Goal: Transaction & Acquisition: Purchase product/service

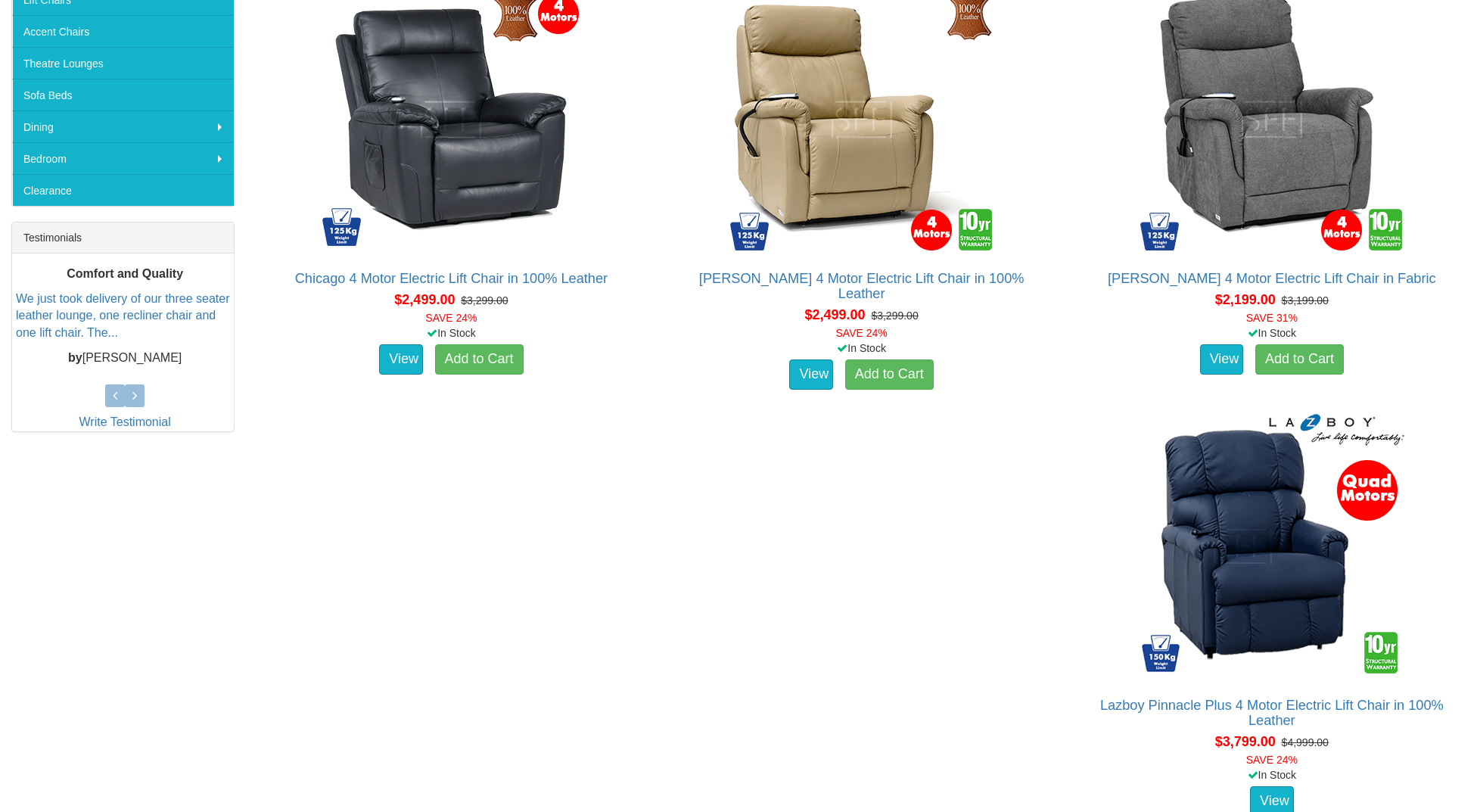
scroll to position [443, 0]
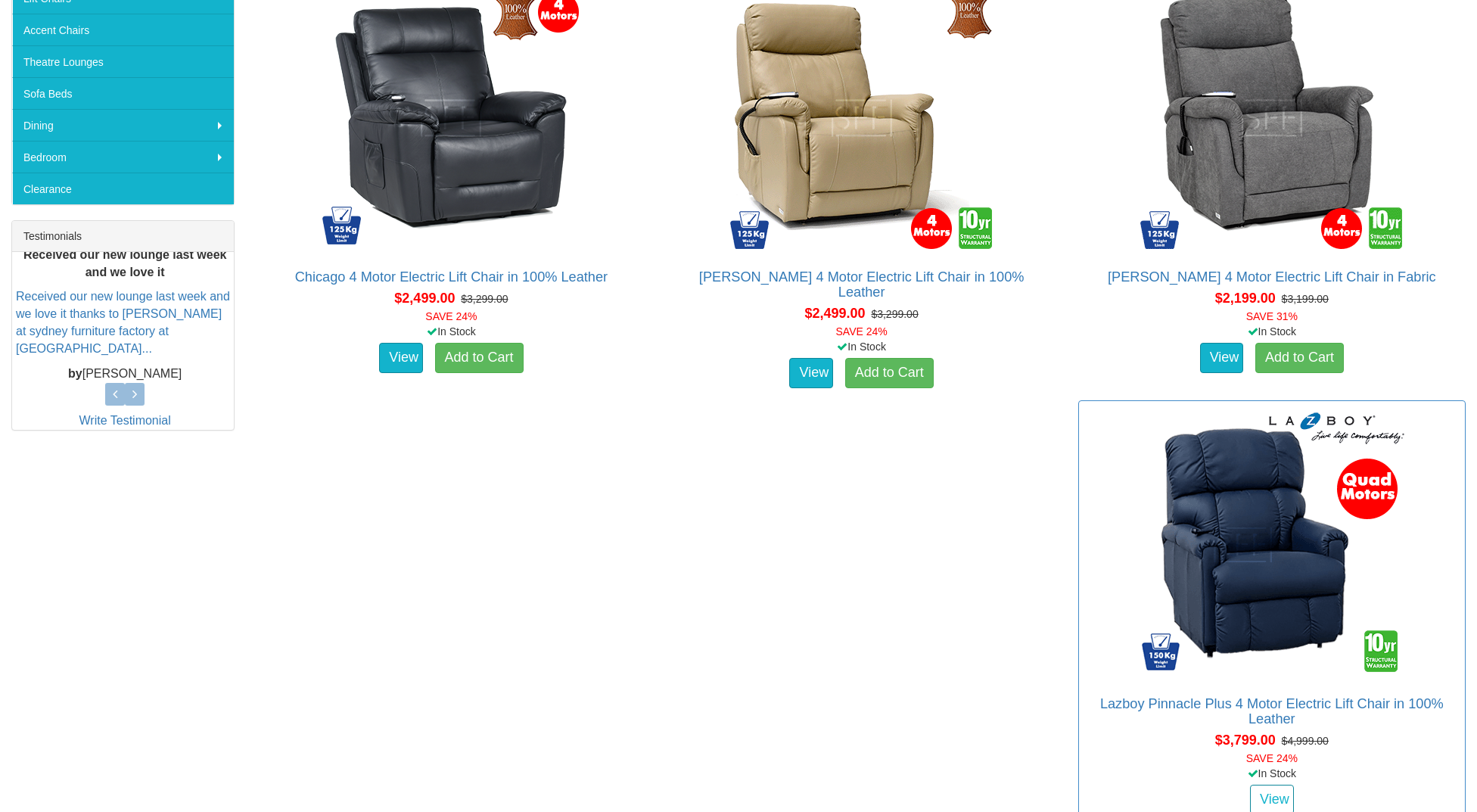
click at [1250, 790] on link "View" at bounding box center [1272, 800] width 44 height 31
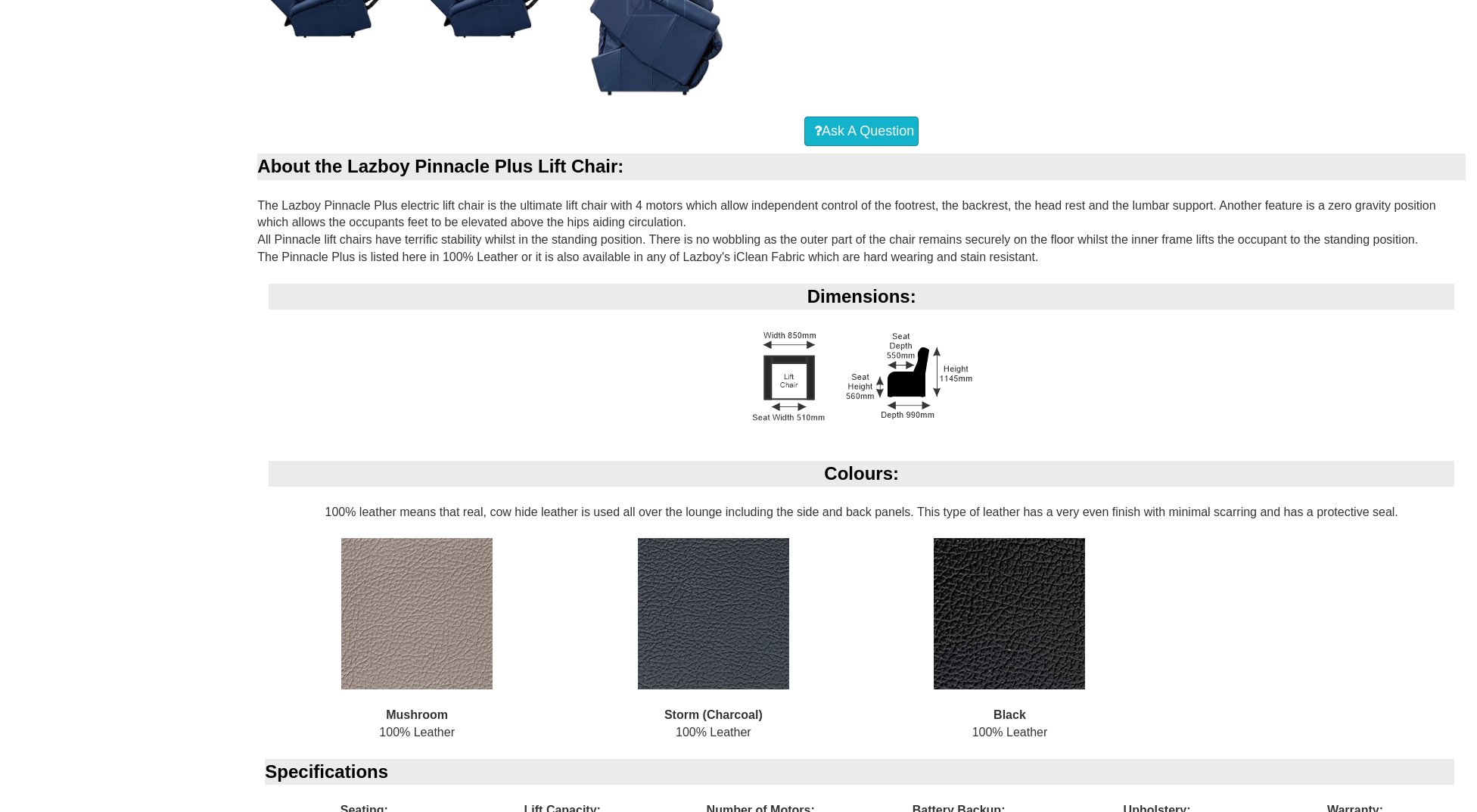
scroll to position [959, 0]
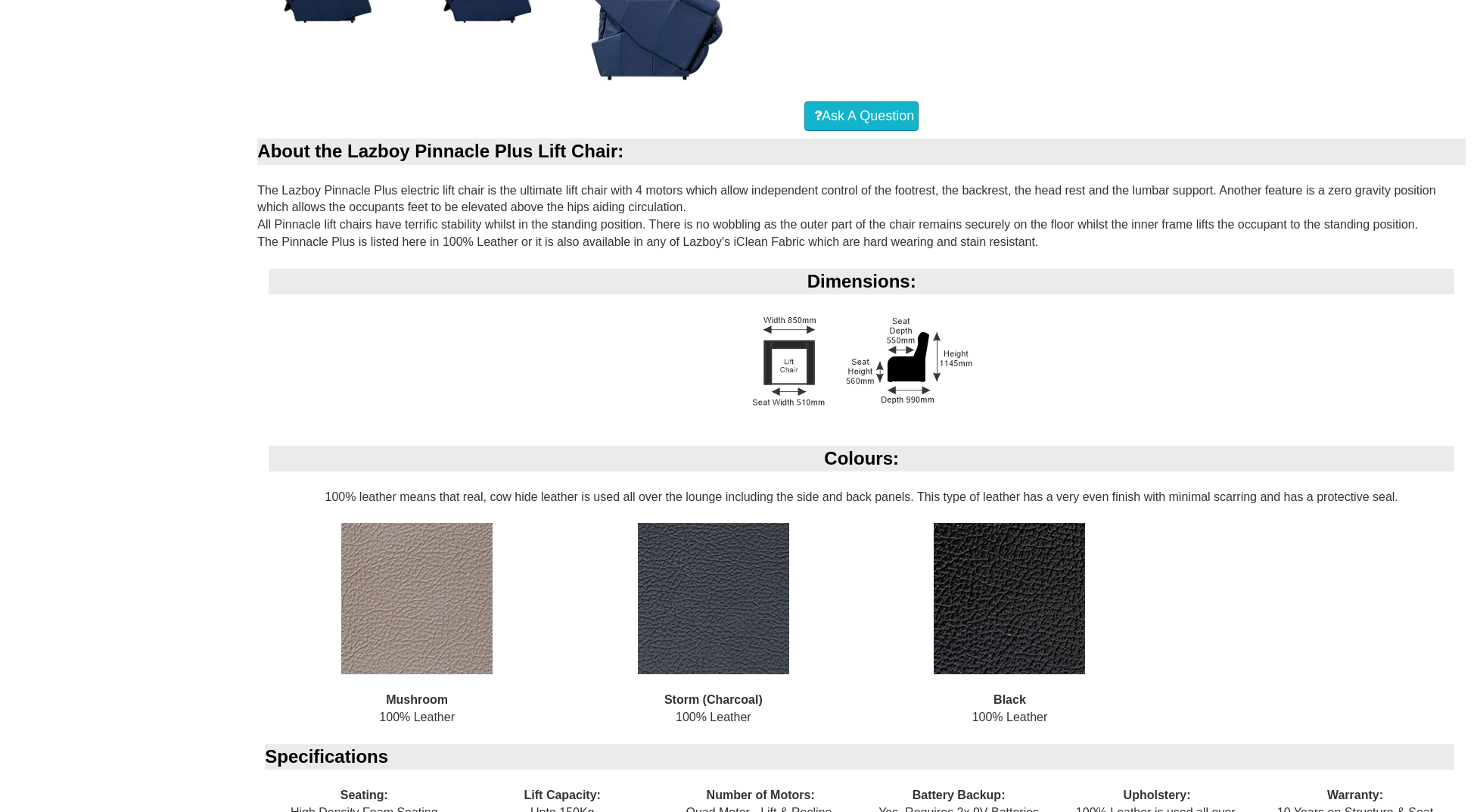
click at [735, 616] on img at bounding box center [714, 598] width 151 height 151
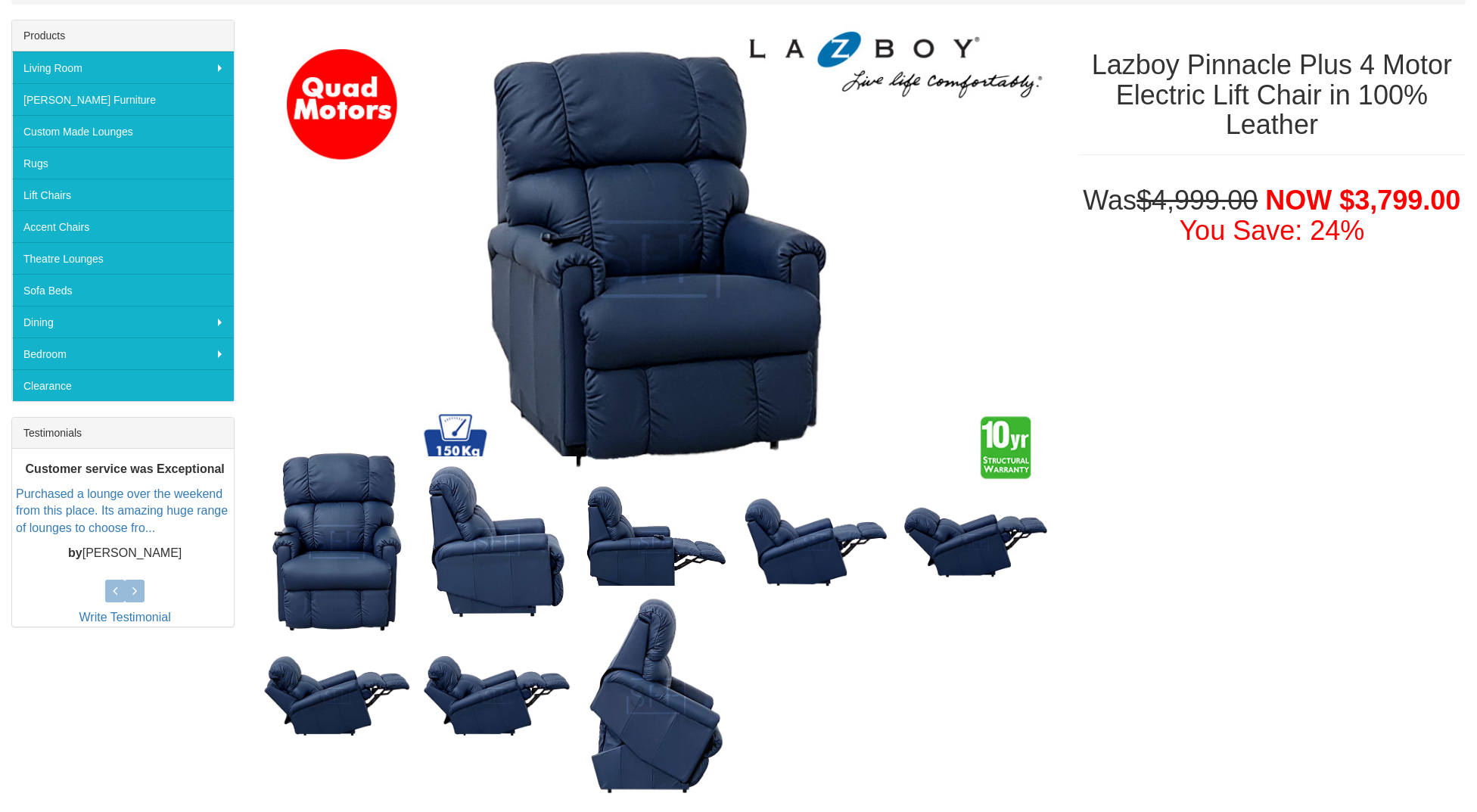
scroll to position [0, 0]
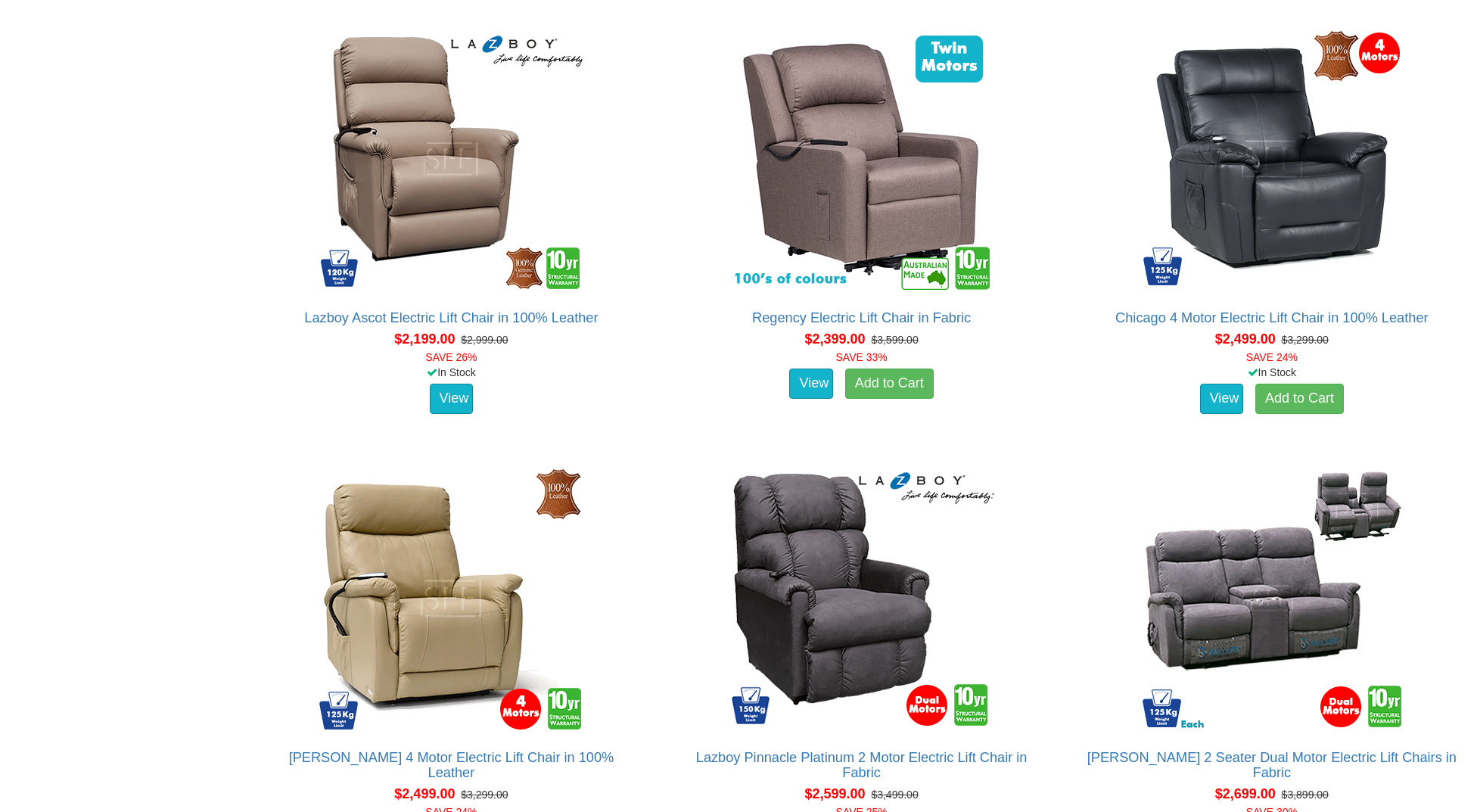
scroll to position [2819, 0]
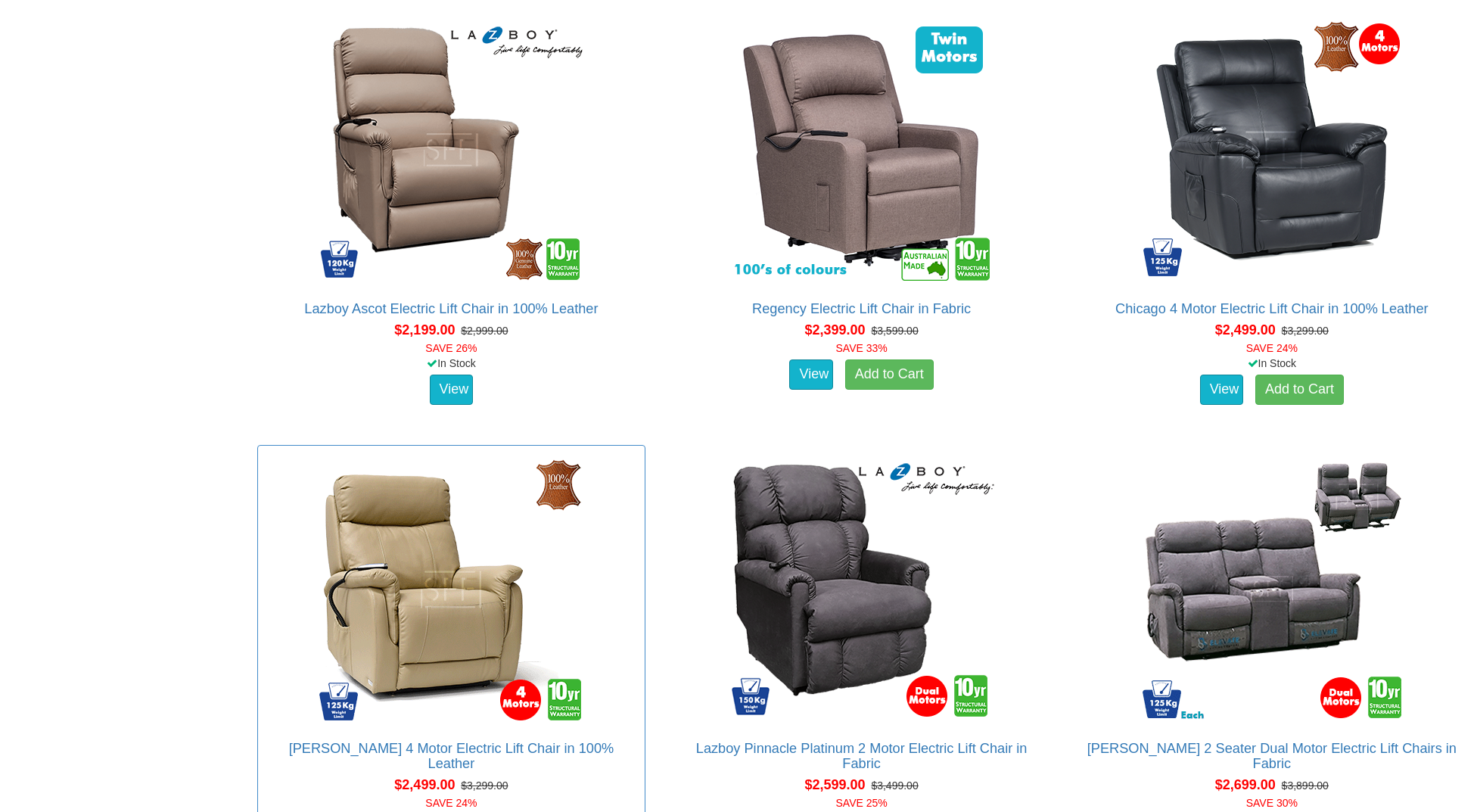
click at [429, 626] on img at bounding box center [451, 589] width 272 height 272
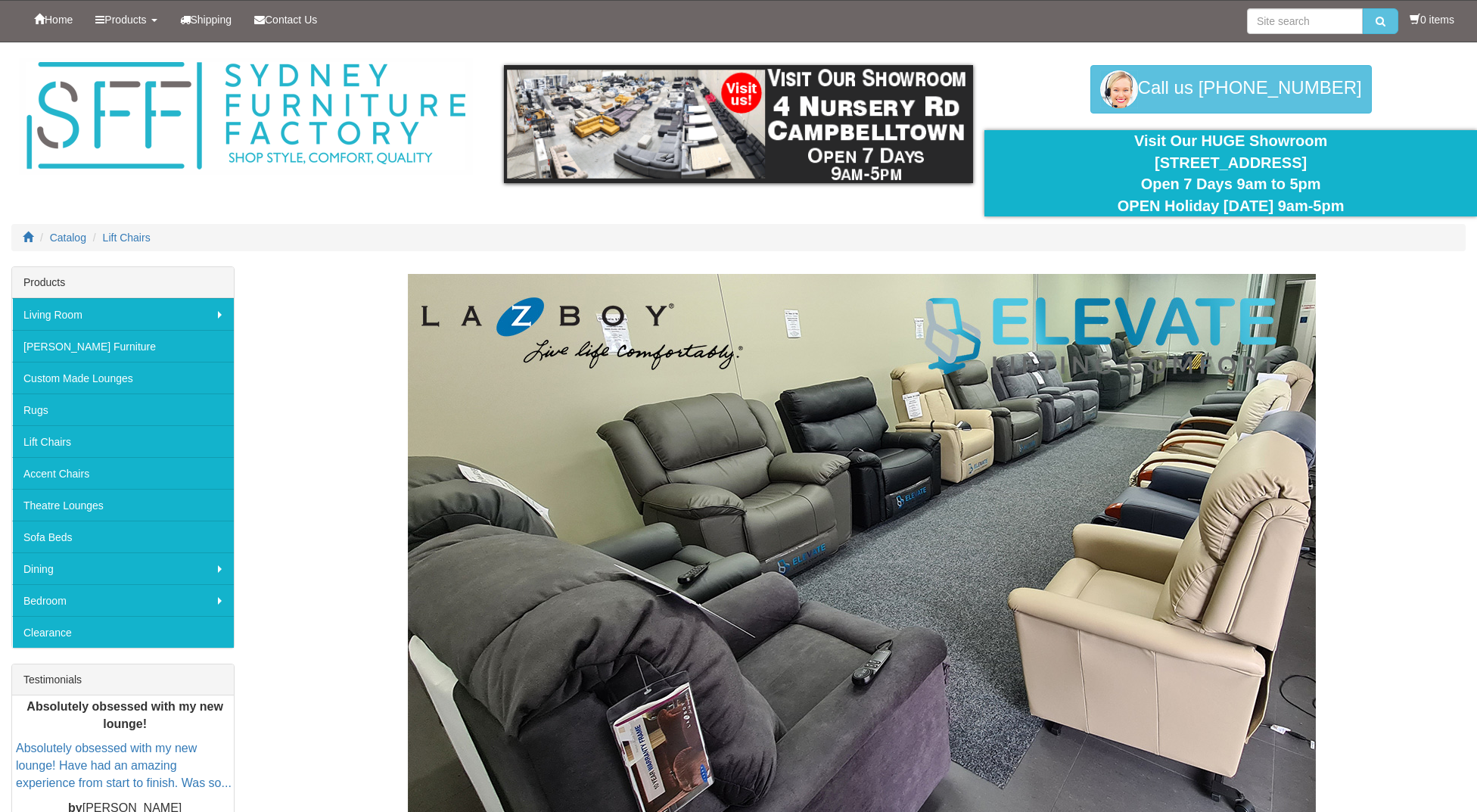
scroll to position [2819, 0]
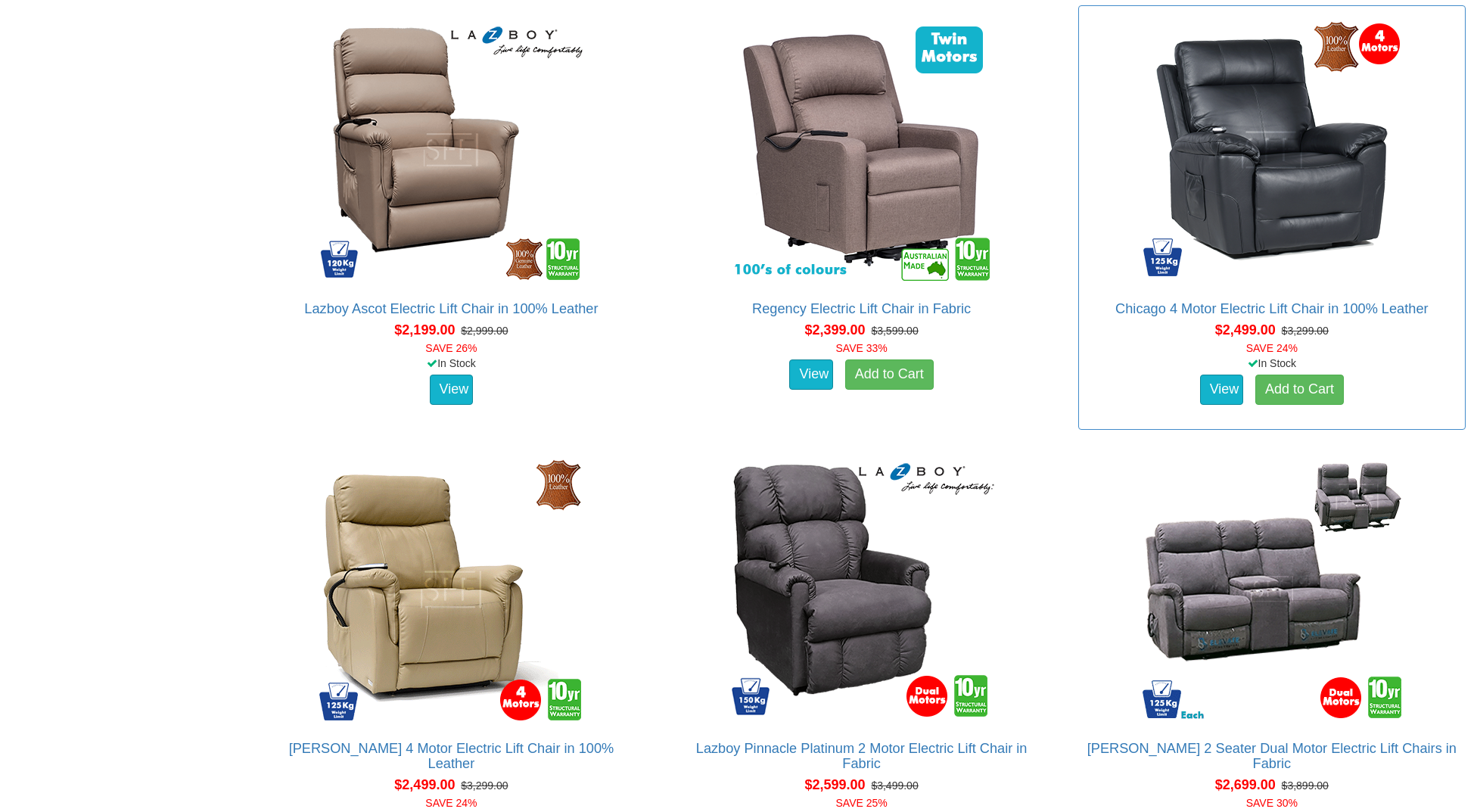
click at [1284, 198] on img at bounding box center [1272, 149] width 272 height 272
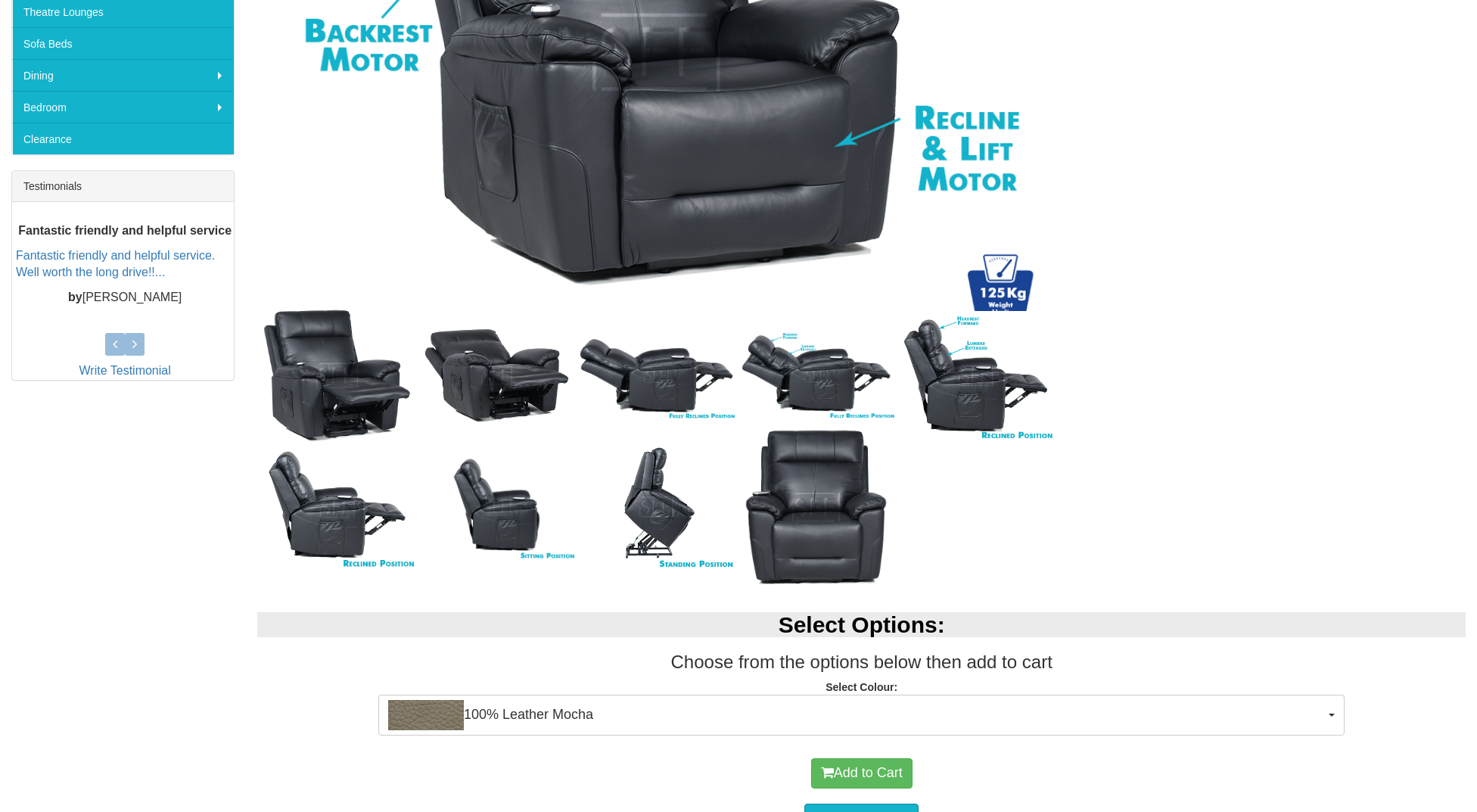
scroll to position [508, 0]
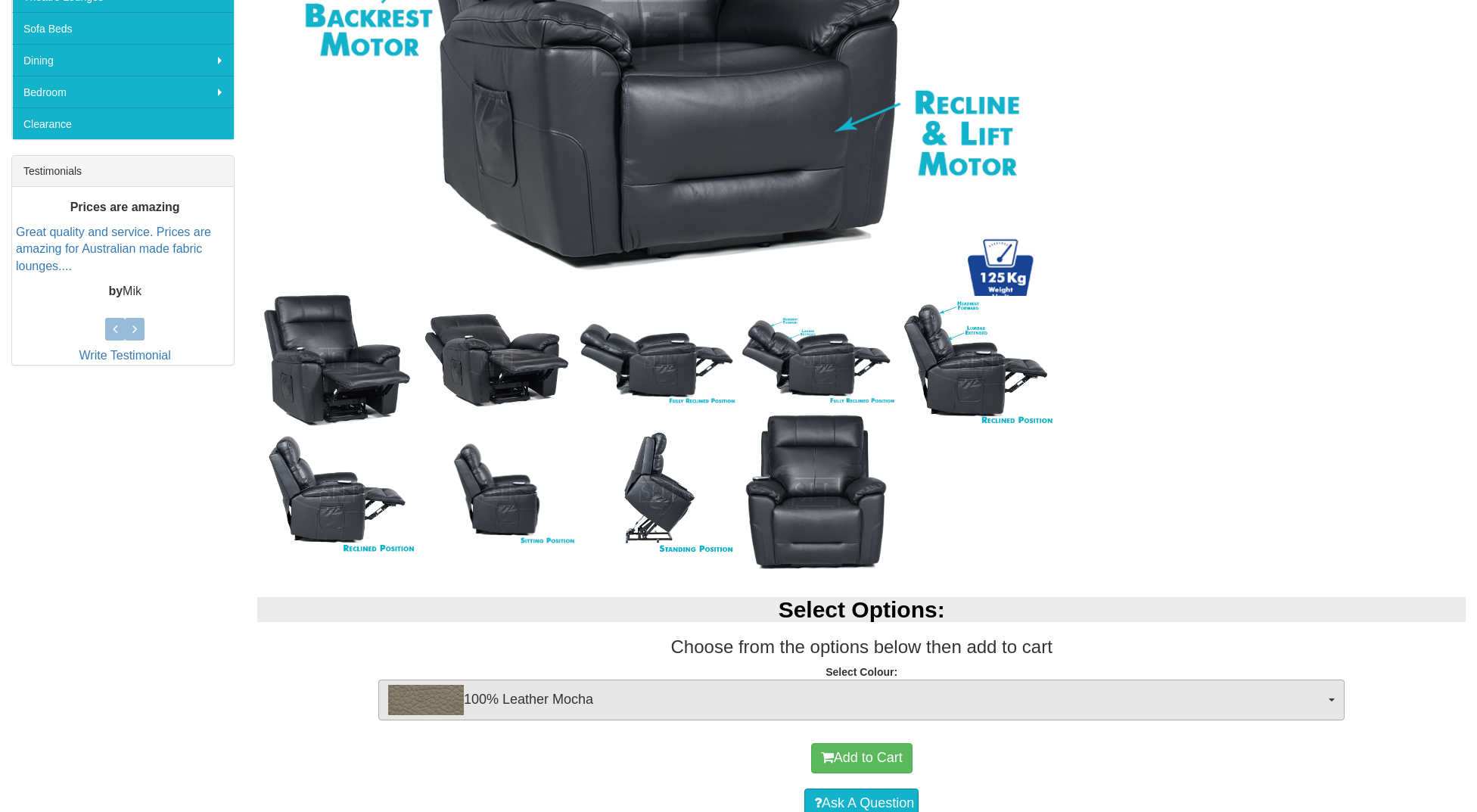
click at [423, 701] on img "button" at bounding box center [425, 700] width 76 height 31
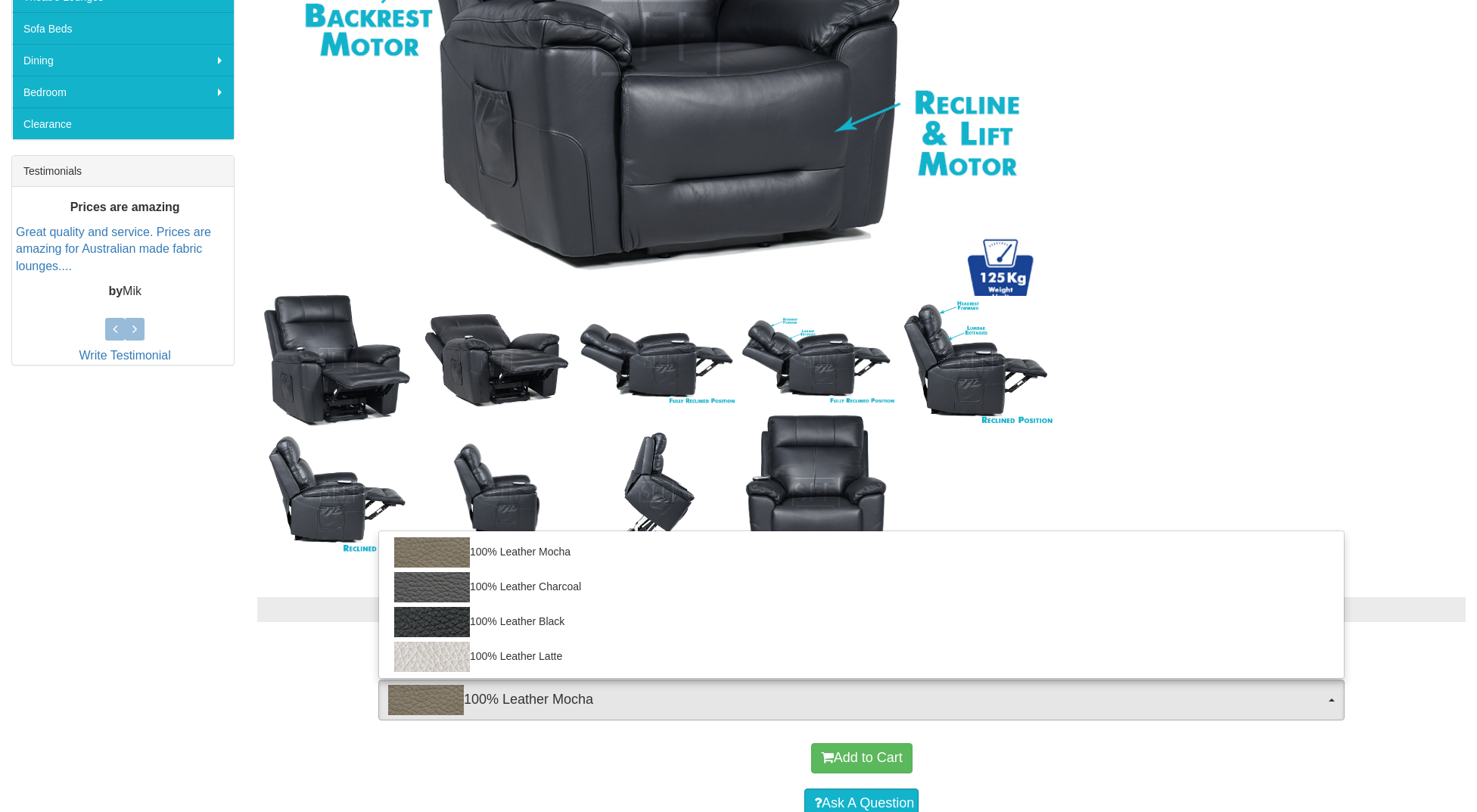
click at [423, 701] on img "button" at bounding box center [425, 700] width 76 height 31
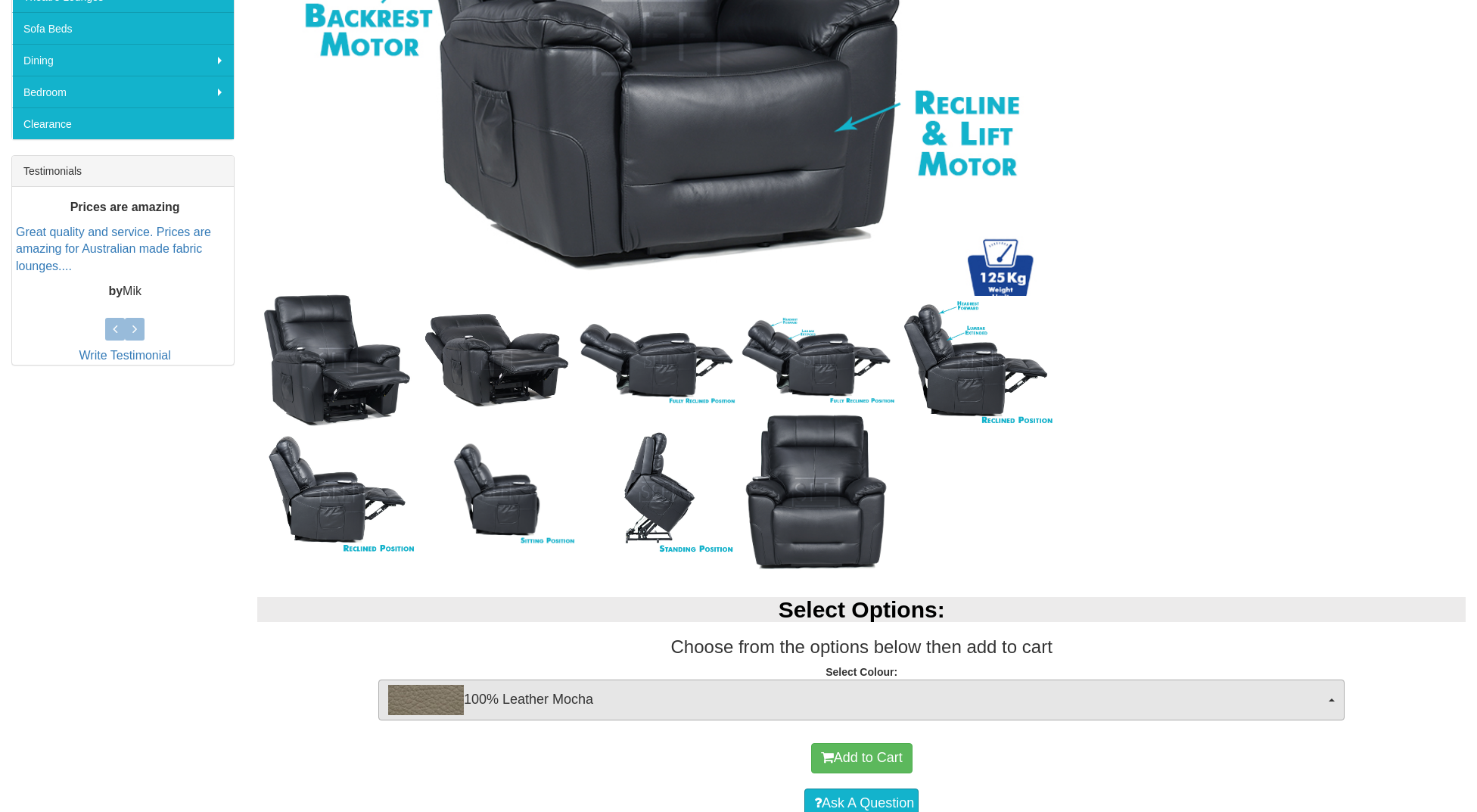
click at [423, 701] on img "button" at bounding box center [425, 700] width 76 height 31
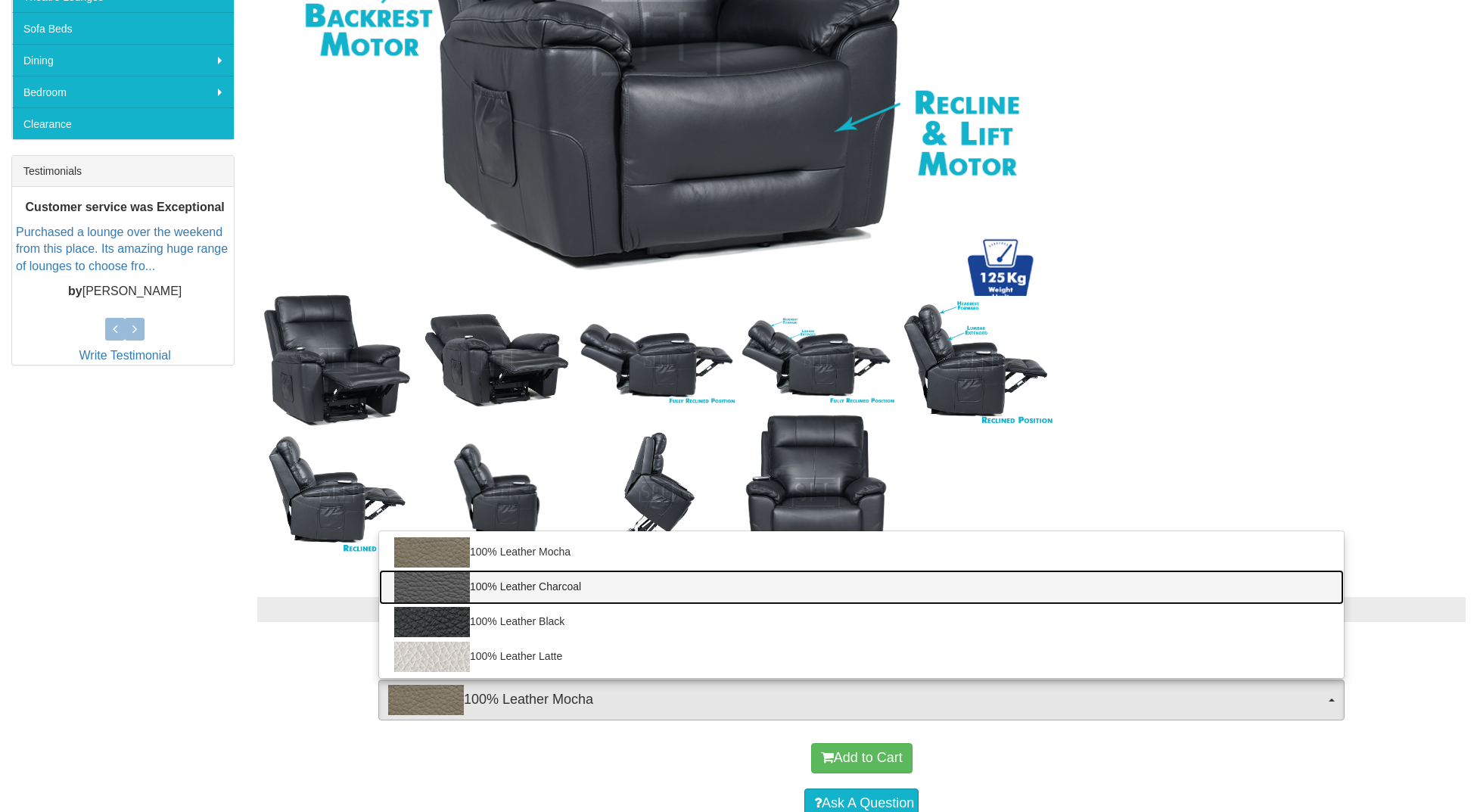
click at [438, 584] on img at bounding box center [432, 587] width 76 height 31
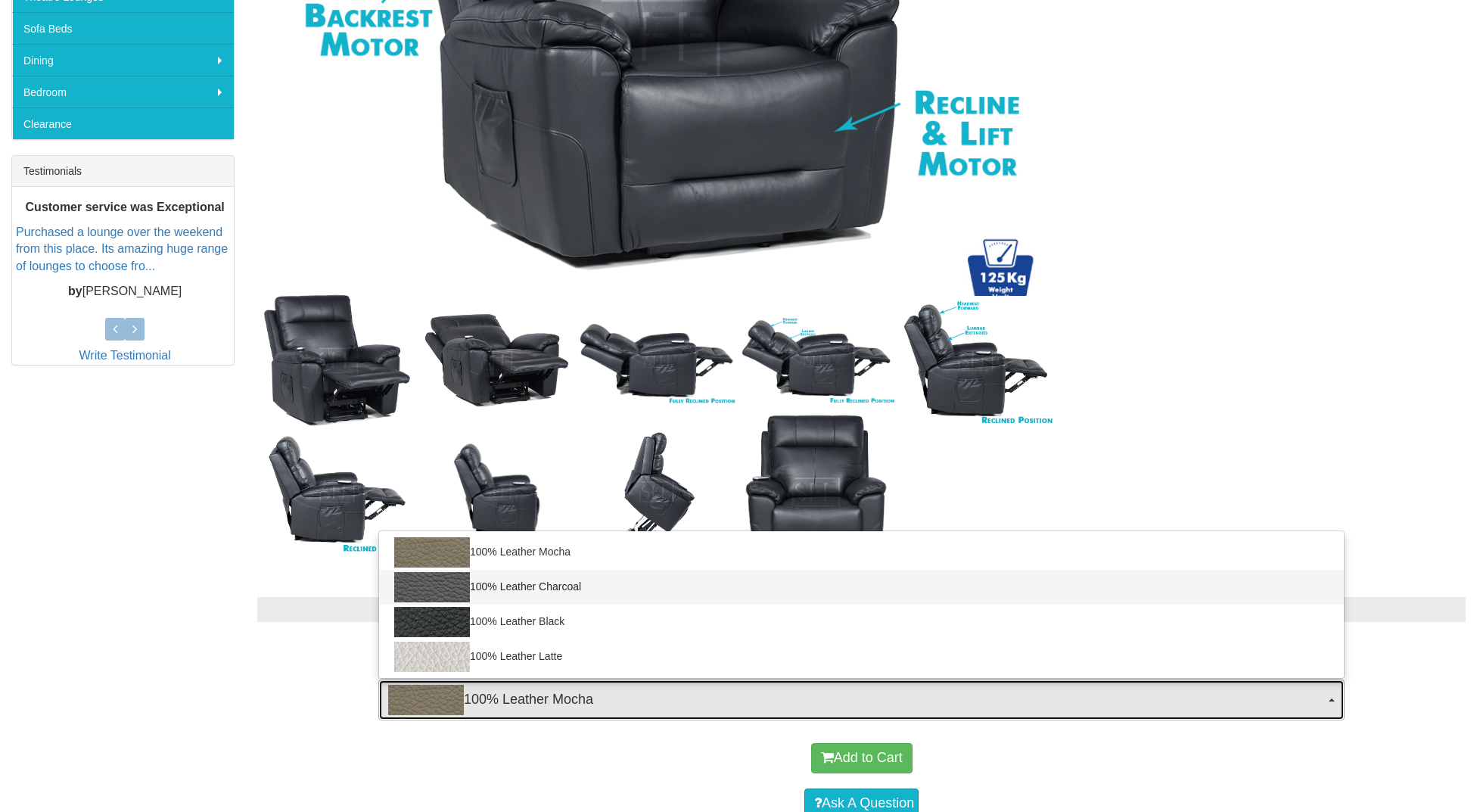
select select "1981"
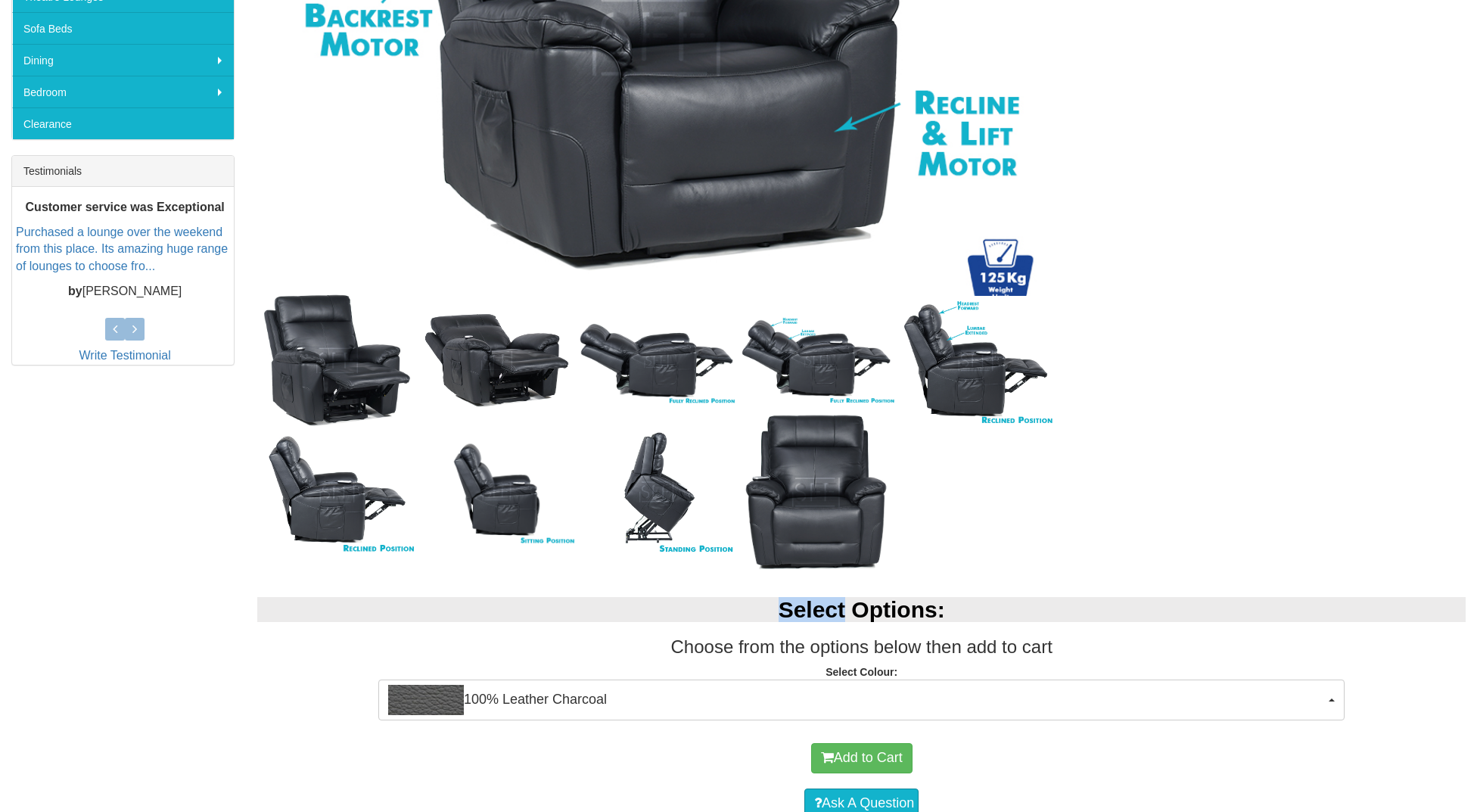
click at [438, 584] on div "Select Options: Choose from the options below then add to cart Select Colour: 1…" at bounding box center [861, 654] width 1231 height 146
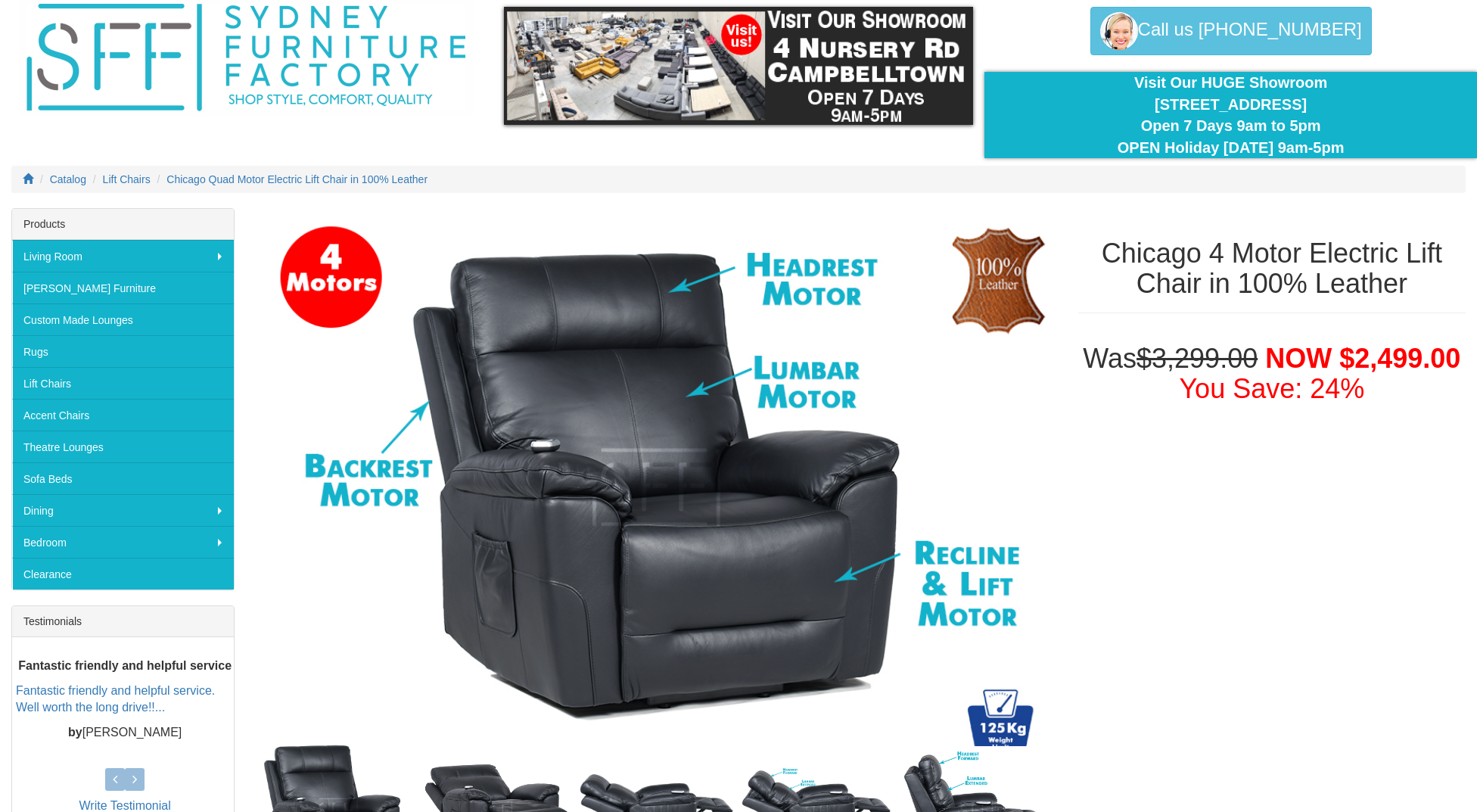
scroll to position [0, 0]
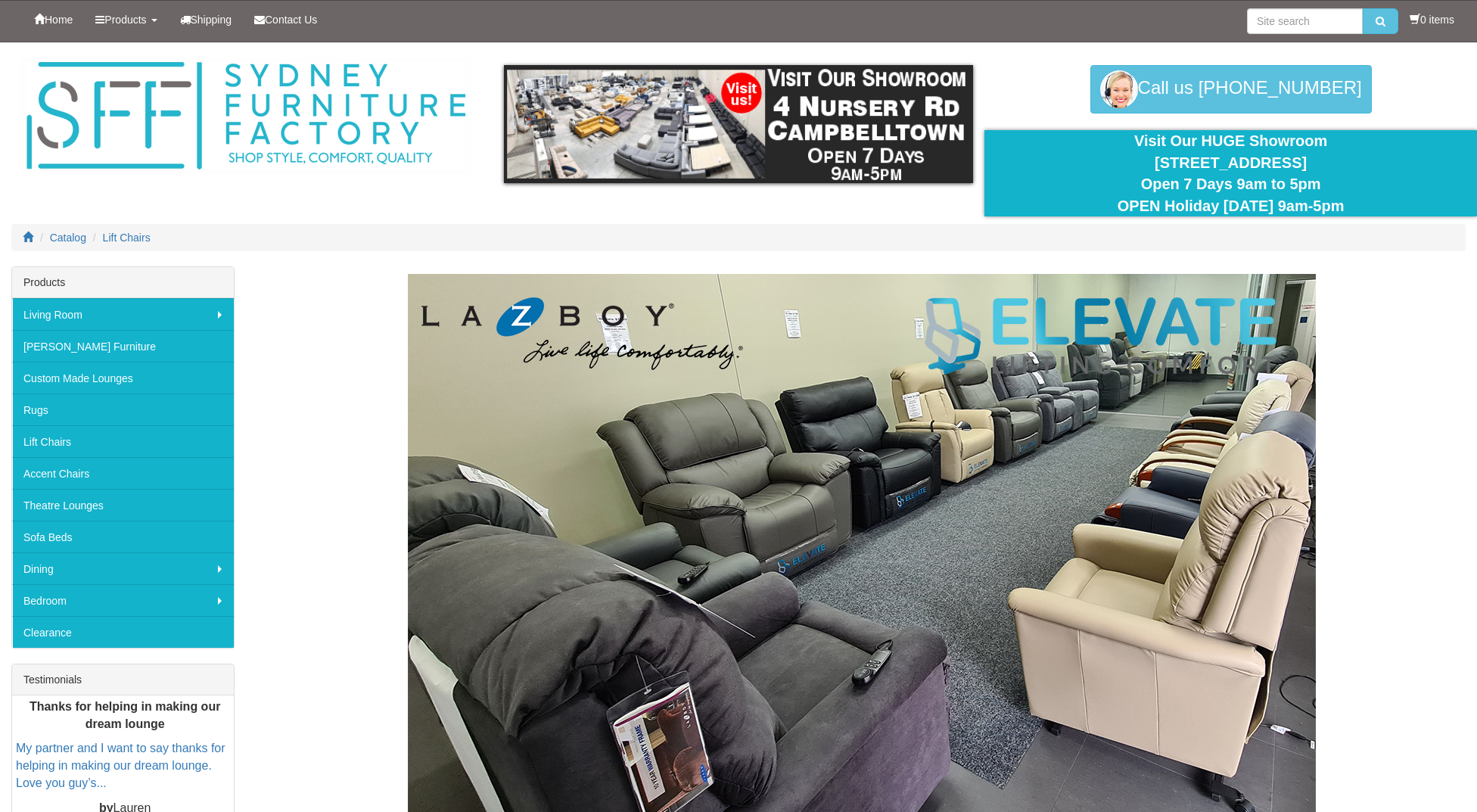
scroll to position [2819, 0]
